Goal: Task Accomplishment & Management: Manage account settings

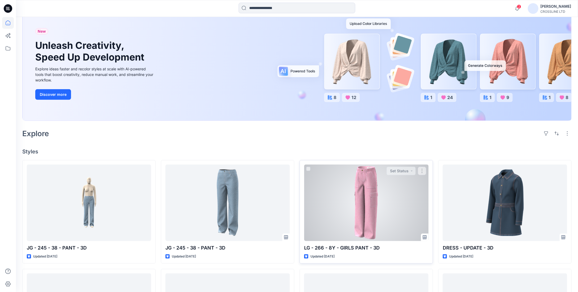
scroll to position [72, 0]
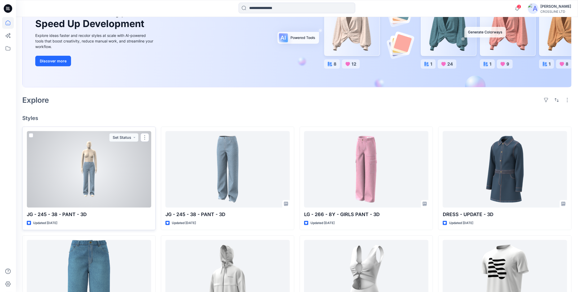
click at [108, 171] on div at bounding box center [89, 169] width 124 height 76
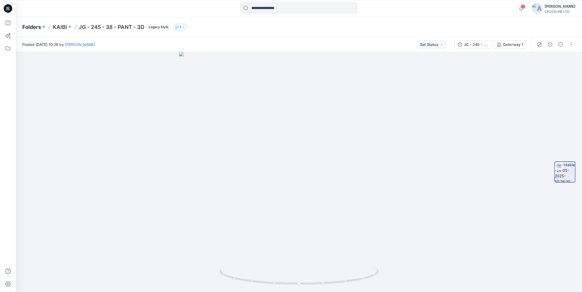
click at [35, 26] on p "Folders" at bounding box center [31, 26] width 19 height 7
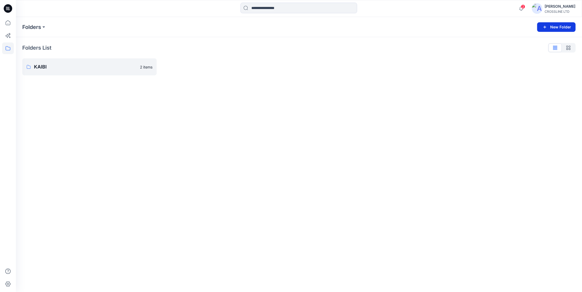
click at [556, 28] on button "New Folder" at bounding box center [556, 27] width 38 height 10
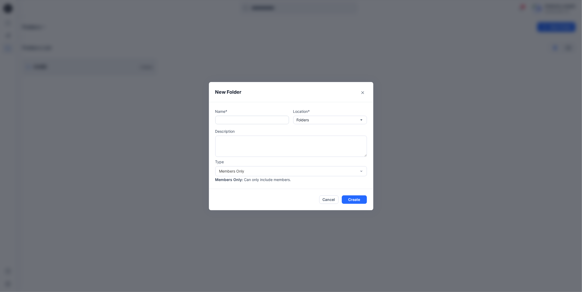
click at [244, 120] on input "text" at bounding box center [252, 120] width 74 height 8
type input "*"
type input "*******"
click at [356, 171] on div "Members Only" at bounding box center [288, 171] width 143 height 6
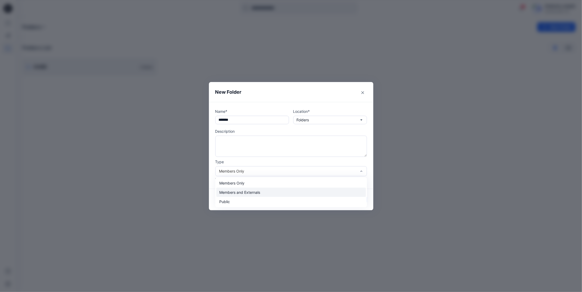
click at [312, 192] on div "Members and Externals" at bounding box center [290, 191] width 149 height 9
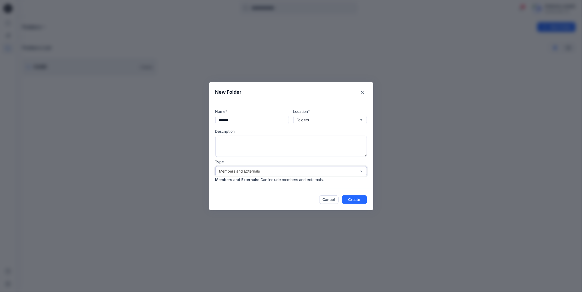
click at [335, 171] on div "Members and Externals" at bounding box center [287, 171] width 137 height 6
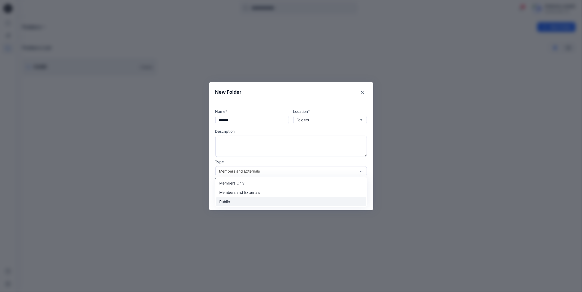
click at [239, 202] on div "Public" at bounding box center [290, 201] width 149 height 9
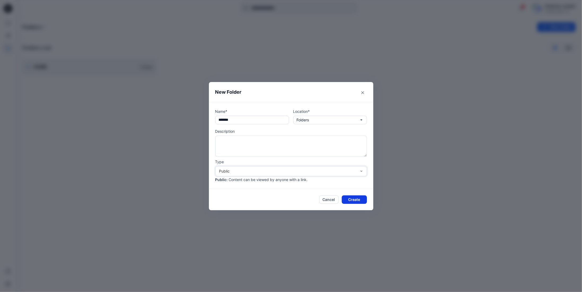
click at [356, 197] on button "Create" at bounding box center [354, 199] width 25 height 8
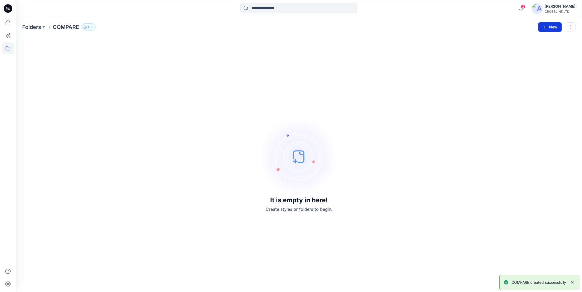
click at [548, 28] on button "New" at bounding box center [550, 27] width 24 height 10
click at [542, 42] on p "New Style" at bounding box center [534, 40] width 18 height 6
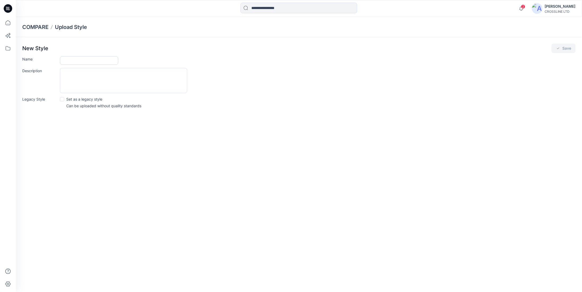
click at [80, 60] on input "Name" at bounding box center [89, 60] width 58 height 8
paste input "**********"
type input "**********"
click at [81, 89] on textarea "Description" at bounding box center [123, 80] width 127 height 25
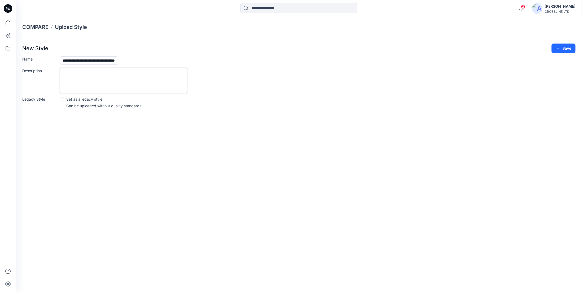
scroll to position [0, 0]
click at [62, 99] on span at bounding box center [62, 99] width 4 height 4
click at [298, 116] on div "**********" at bounding box center [299, 77] width 566 height 81
click at [560, 52] on button "Save" at bounding box center [563, 48] width 24 height 10
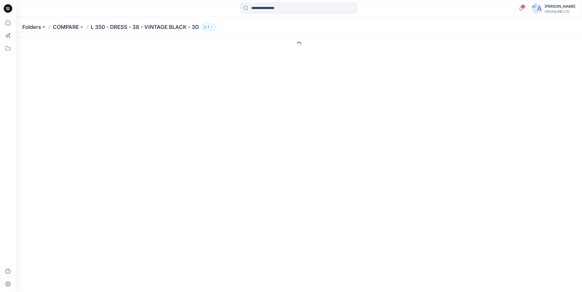
click at [164, 25] on p "L 350 - DRESS - 38 - VINTAGE BLACK - 3D" at bounding box center [145, 26] width 108 height 7
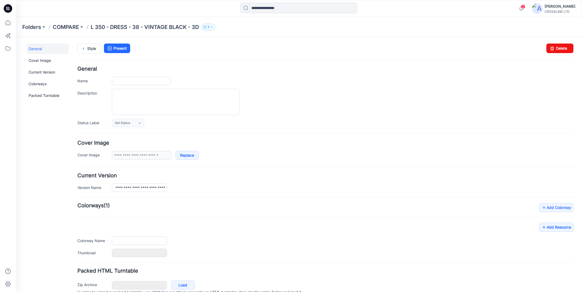
type input "**********"
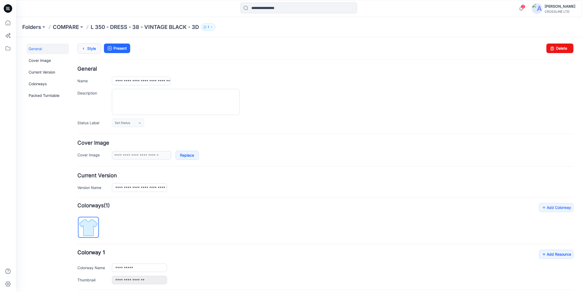
click at [89, 48] on link "Style" at bounding box center [89, 48] width 24 height 10
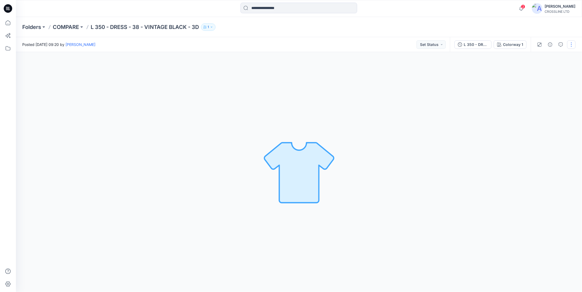
click at [571, 42] on button "button" at bounding box center [571, 44] width 8 height 8
click at [492, 64] on div "Colorway 1 Loading... Material Properties Loading..." at bounding box center [299, 172] width 566 height 240
click at [573, 45] on button "button" at bounding box center [571, 44] width 8 height 8
click at [455, 120] on div "Colorway 1 Loading... Material Properties Loading..." at bounding box center [299, 172] width 566 height 240
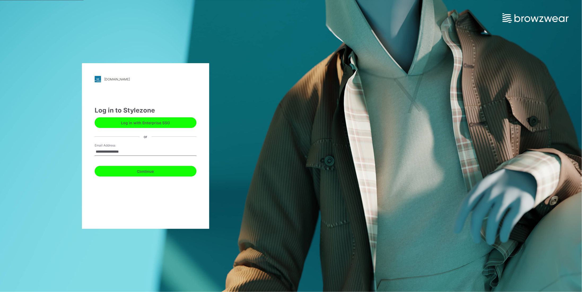
click at [158, 171] on button "Continue" at bounding box center [146, 171] width 102 height 11
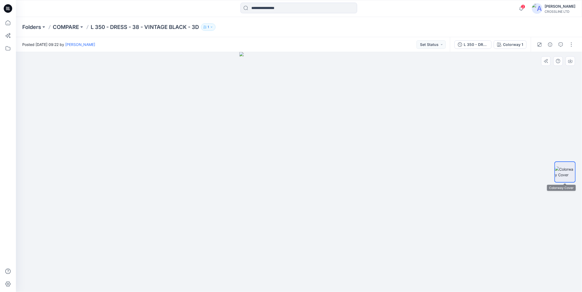
click at [561, 170] on img at bounding box center [565, 171] width 20 height 11
click at [558, 143] on div at bounding box center [564, 171] width 21 height 133
click at [67, 25] on p "COMPARE" at bounding box center [66, 26] width 26 height 7
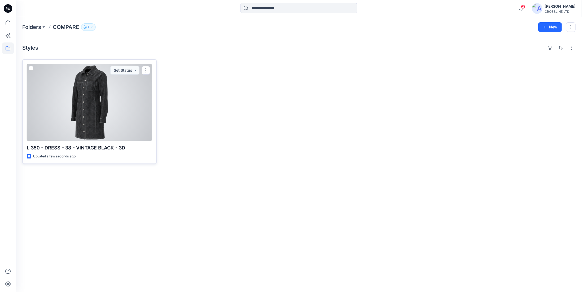
click at [86, 101] on div at bounding box center [89, 102] width 125 height 77
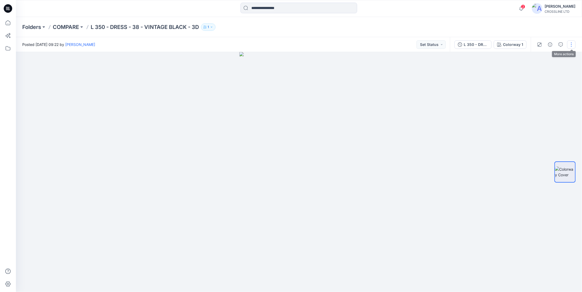
click at [570, 43] on button "button" at bounding box center [571, 44] width 8 height 8
click at [543, 74] on button "Edit" at bounding box center [548, 72] width 49 height 10
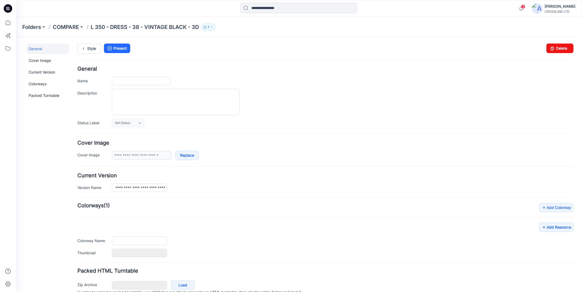
type input "**********"
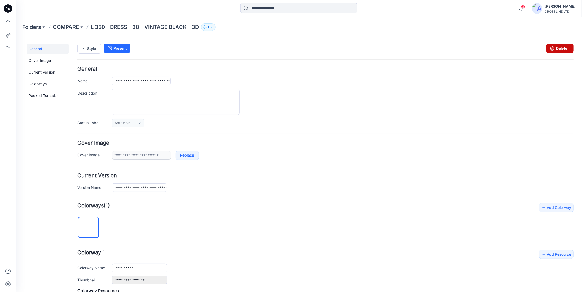
drag, startPoint x: 562, startPoint y: 51, endPoint x: 329, endPoint y: 73, distance: 234.3
click at [562, 51] on link "Delete" at bounding box center [559, 48] width 27 height 10
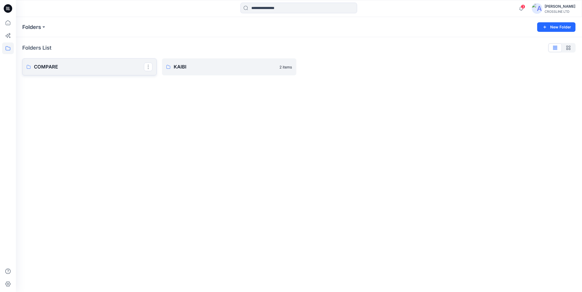
click at [115, 70] on p "COMPARE" at bounding box center [89, 66] width 110 height 7
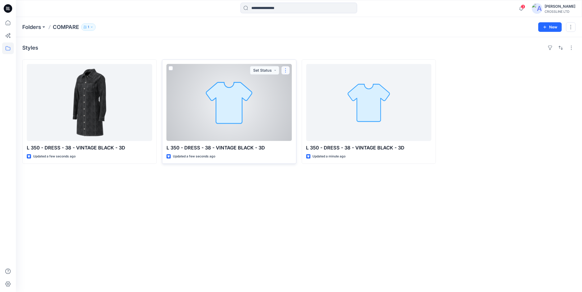
click at [286, 70] on button "button" at bounding box center [285, 70] width 8 height 8
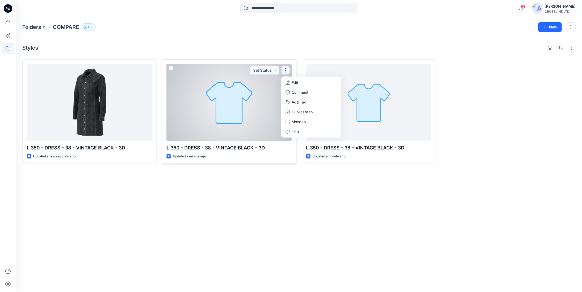
click at [298, 80] on p "Edit" at bounding box center [295, 83] width 7 height 6
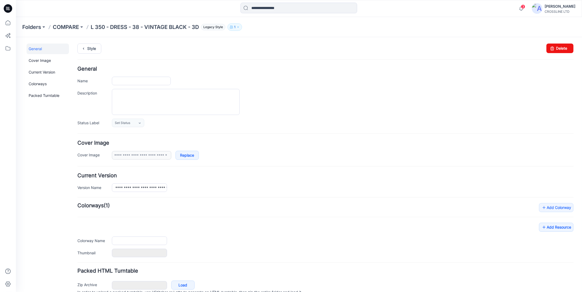
type input "**********"
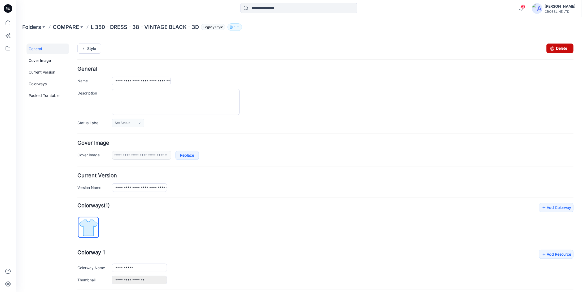
click at [557, 47] on link "Delete" at bounding box center [559, 48] width 27 height 10
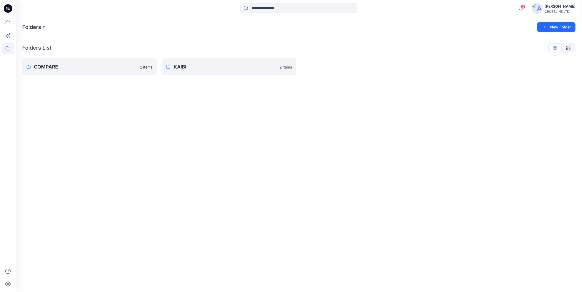
click at [278, 157] on div "Folders New Folder Folders List COMPARE 2 items KAIBI 2 items" at bounding box center [299, 154] width 566 height 275
